Goal: Task Accomplishment & Management: Manage account settings

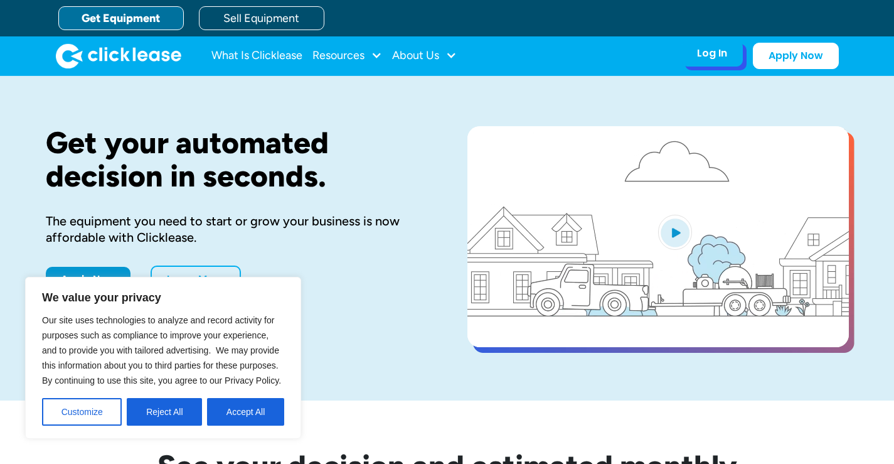
click at [722, 55] on div "Log In" at bounding box center [712, 53] width 30 height 13
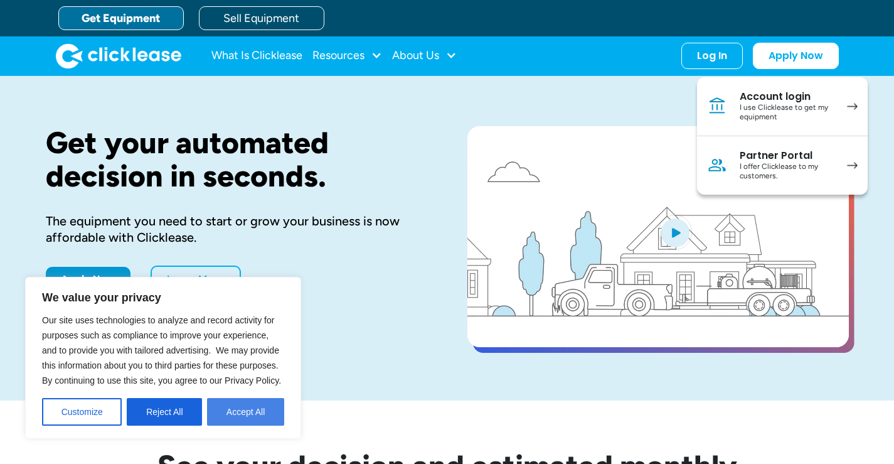
click at [258, 404] on button "Accept All" at bounding box center [245, 412] width 77 height 28
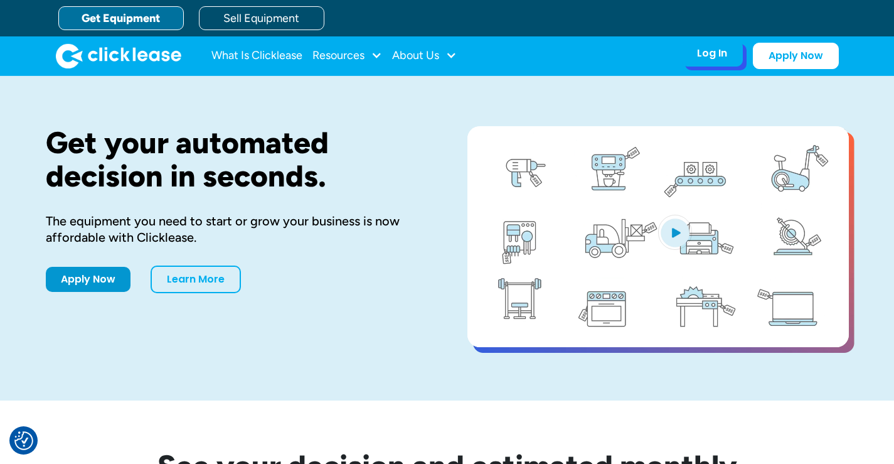
click at [702, 55] on div "Log In" at bounding box center [712, 53] width 30 height 13
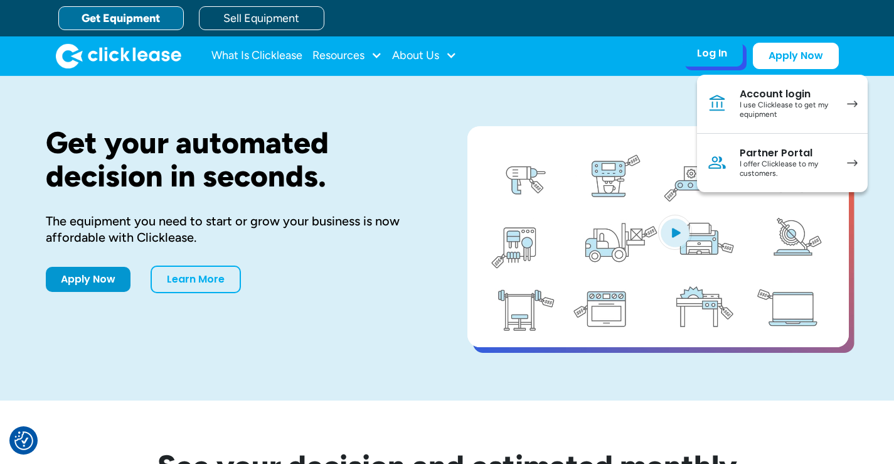
click at [751, 112] on div "I use Clicklease to get my equipment" at bounding box center [787, 109] width 95 height 19
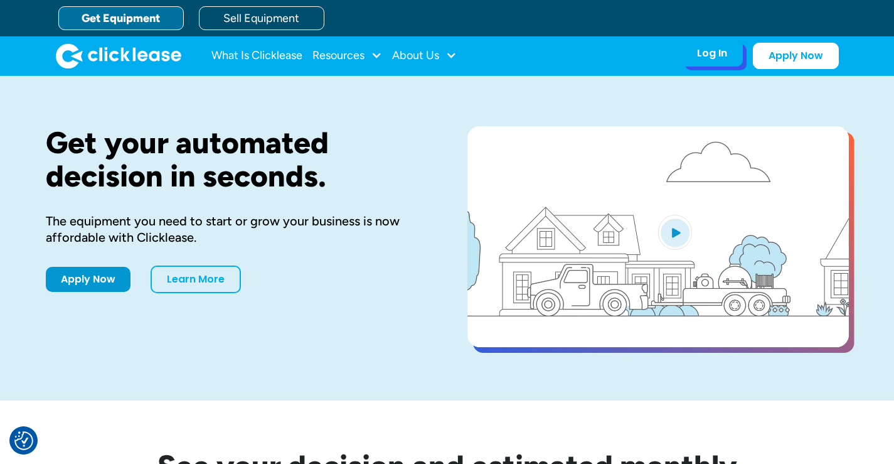
click at [703, 57] on div "Log In" at bounding box center [712, 53] width 30 height 13
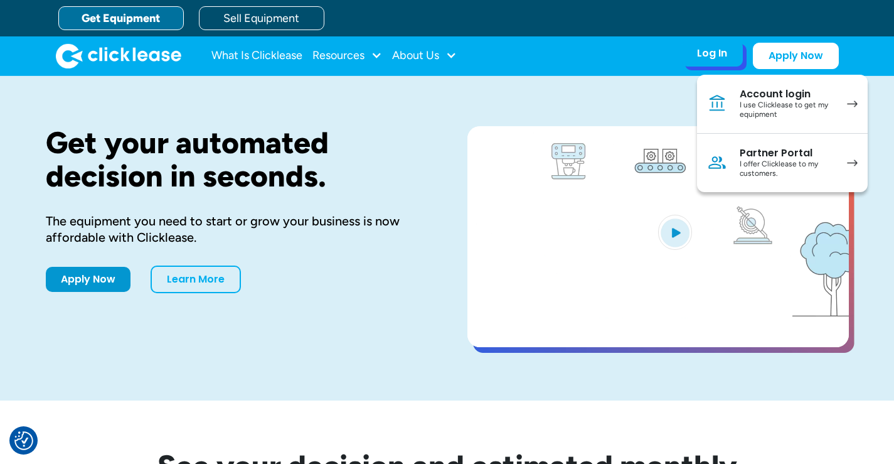
click at [723, 92] on link "Account login I use Clicklease to get my equipment" at bounding box center [782, 104] width 171 height 59
